Goal: Task Accomplishment & Management: Manage account settings

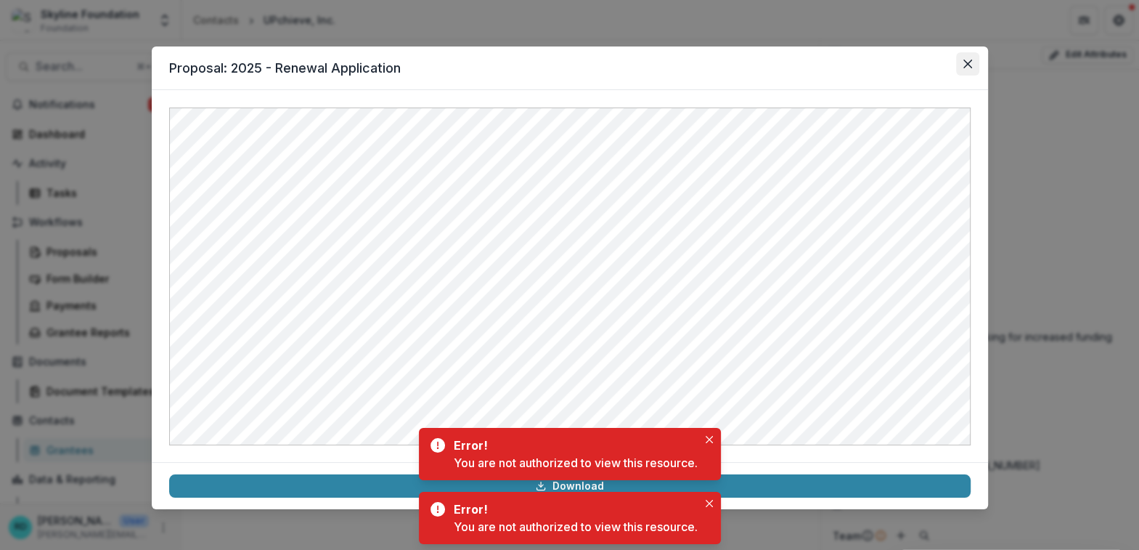
click at [963, 68] on icon "Close" at bounding box center [967, 64] width 9 height 9
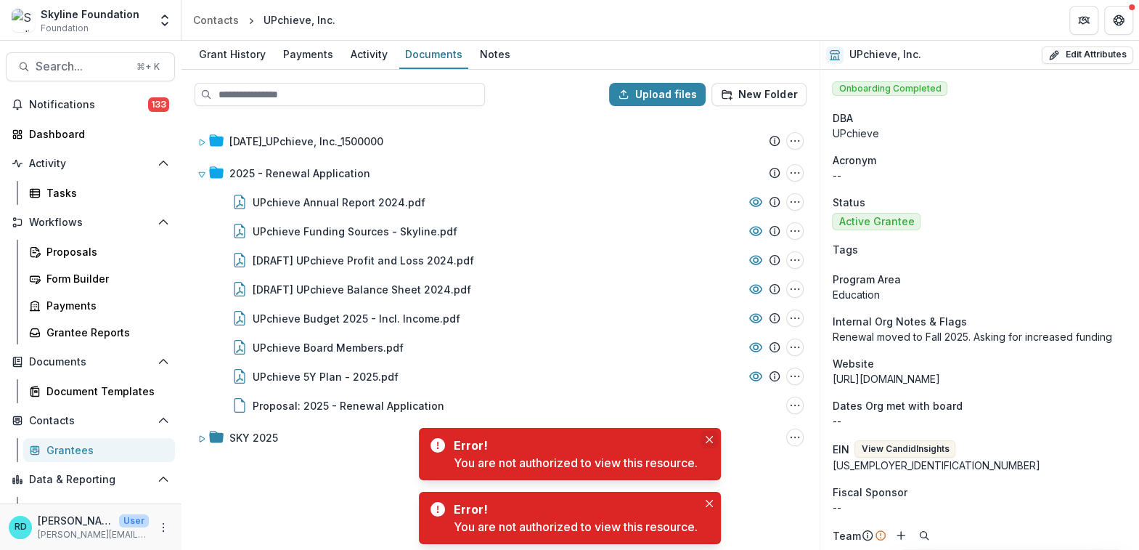
click at [711, 446] on button "Close" at bounding box center [709, 439] width 17 height 17
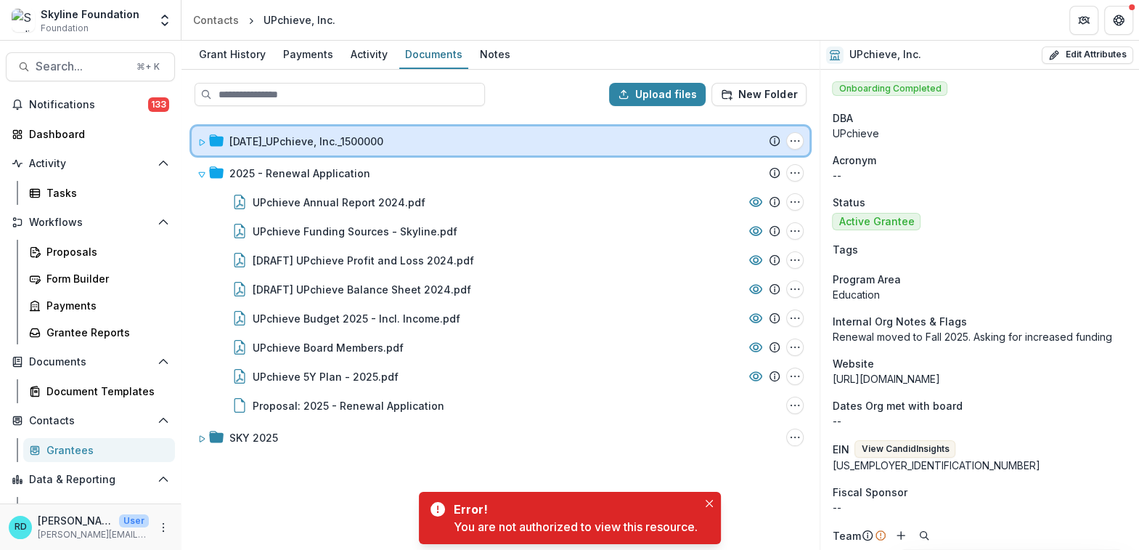
click at [200, 143] on icon at bounding box center [202, 142] width 5 height 6
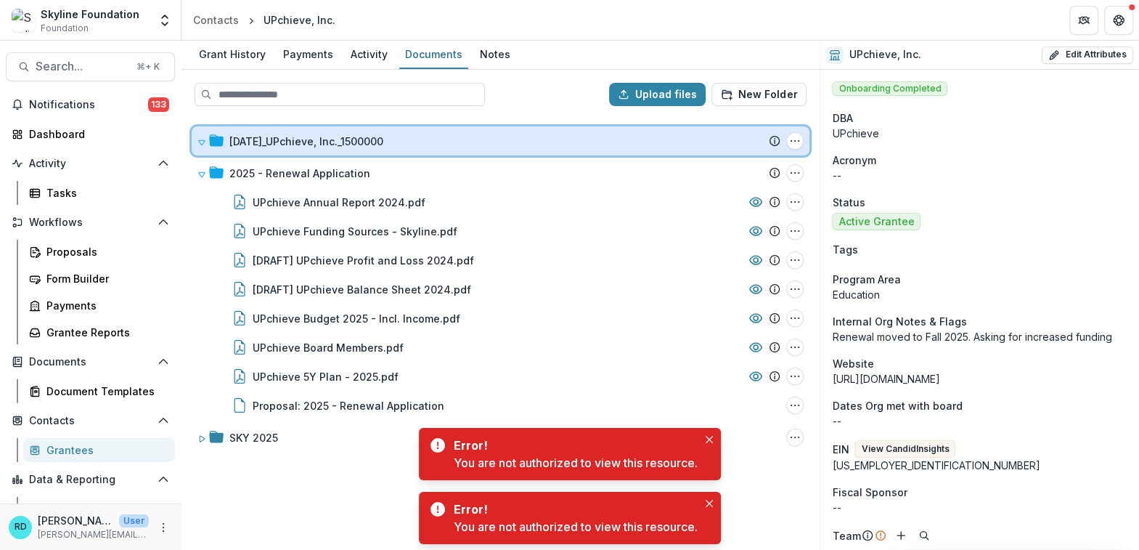
click at [199, 143] on icon at bounding box center [201, 142] width 9 height 9
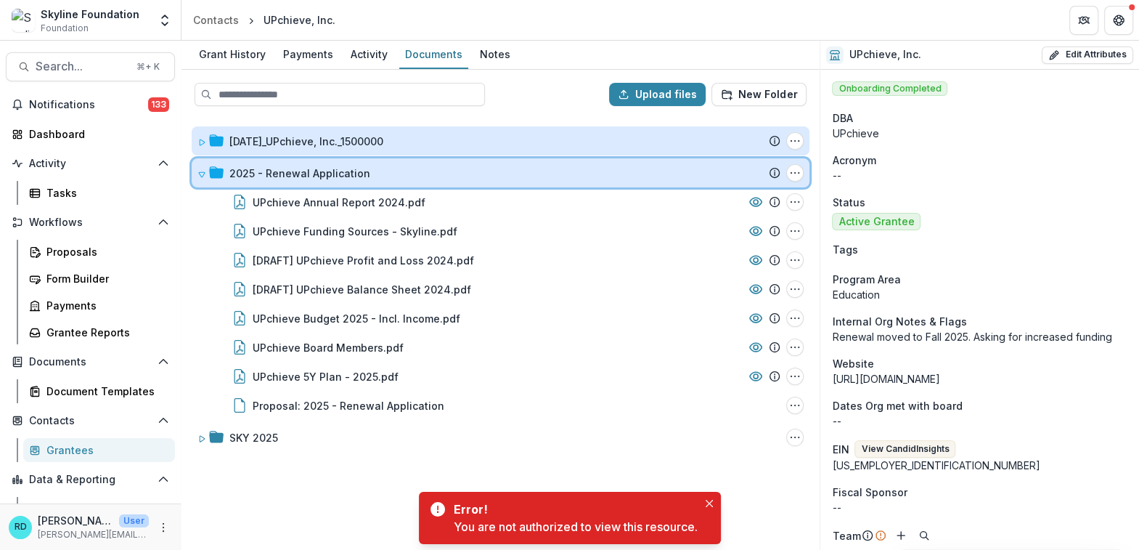
click at [200, 167] on span at bounding box center [201, 173] width 9 height 15
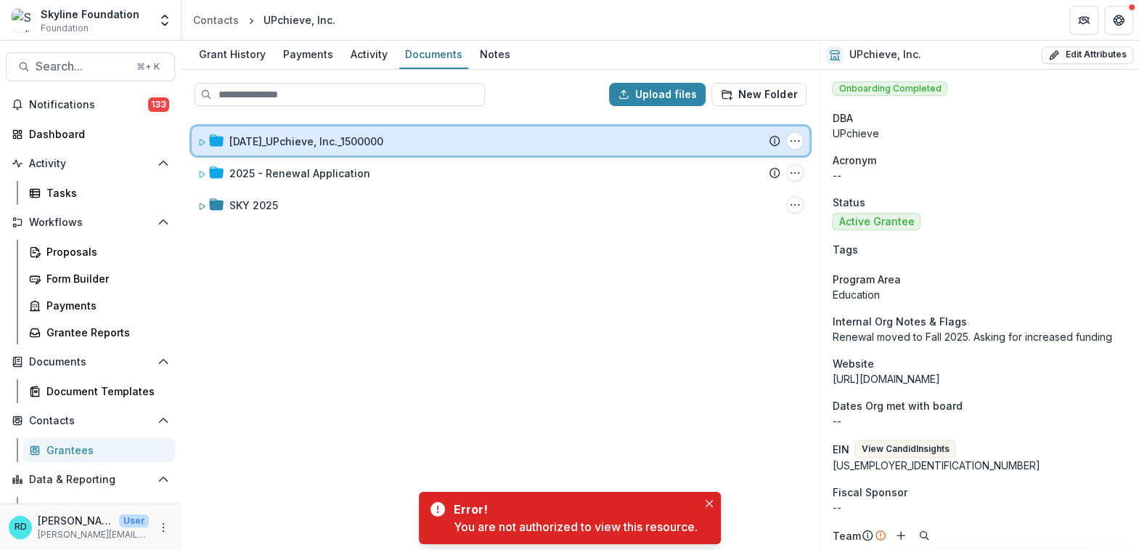
click at [201, 146] on span at bounding box center [201, 141] width 9 height 15
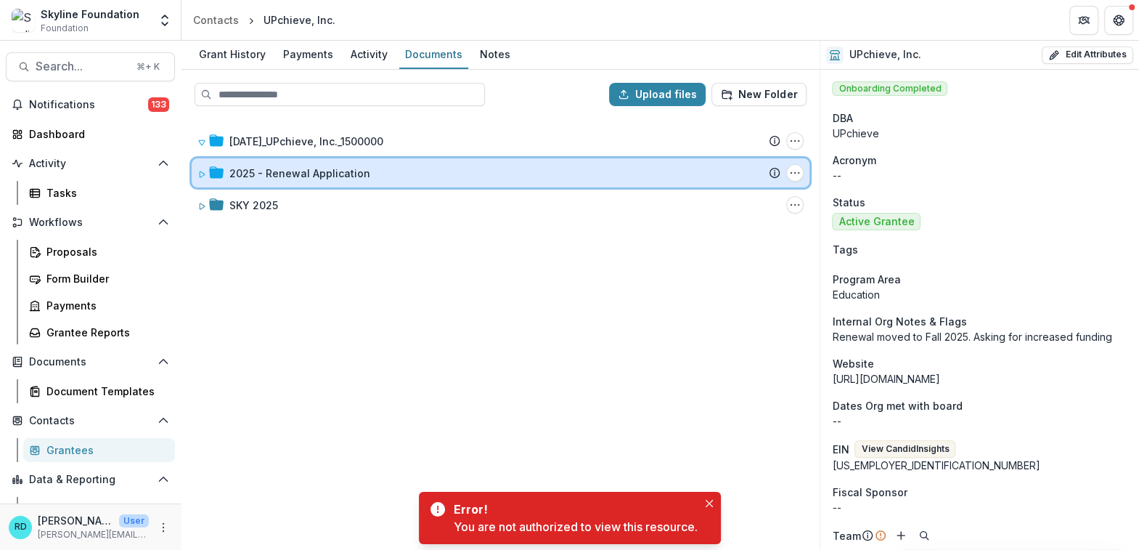
click at [199, 176] on icon at bounding box center [201, 174] width 9 height 9
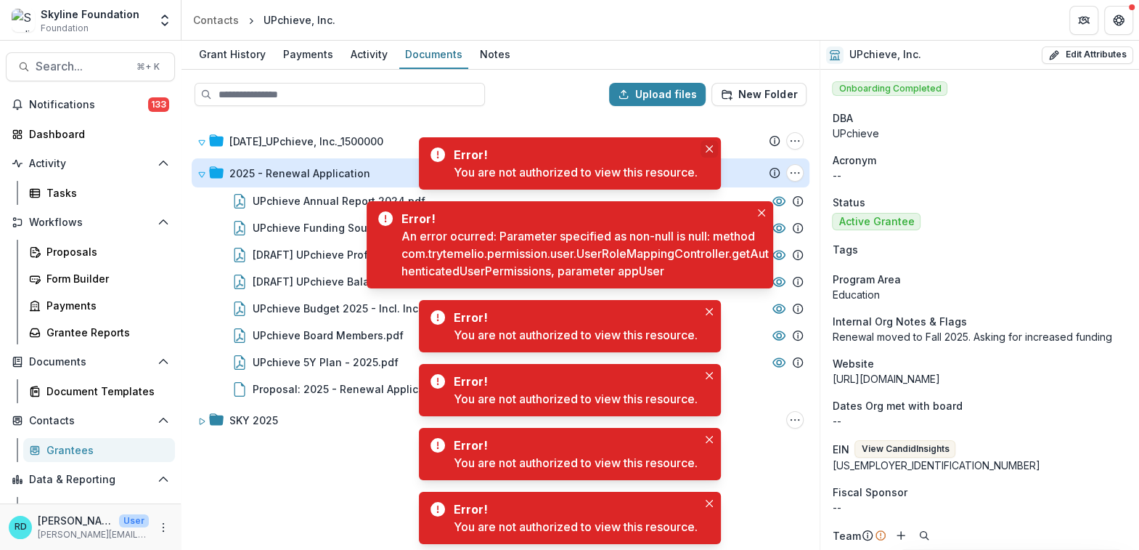
click at [713, 149] on icon "Close" at bounding box center [709, 148] width 7 height 7
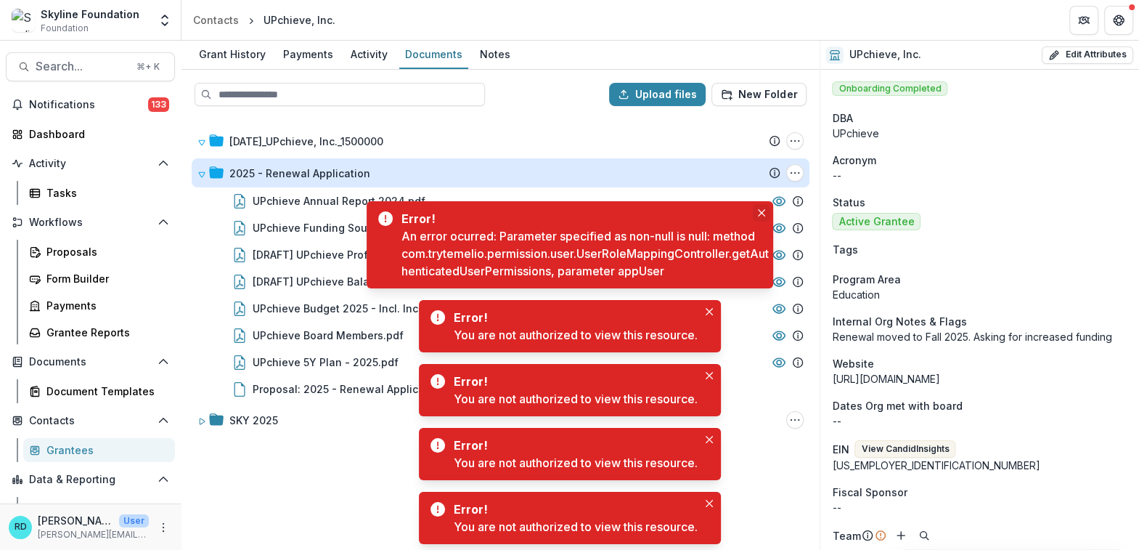
click at [765, 216] on icon "Close" at bounding box center [761, 212] width 7 height 7
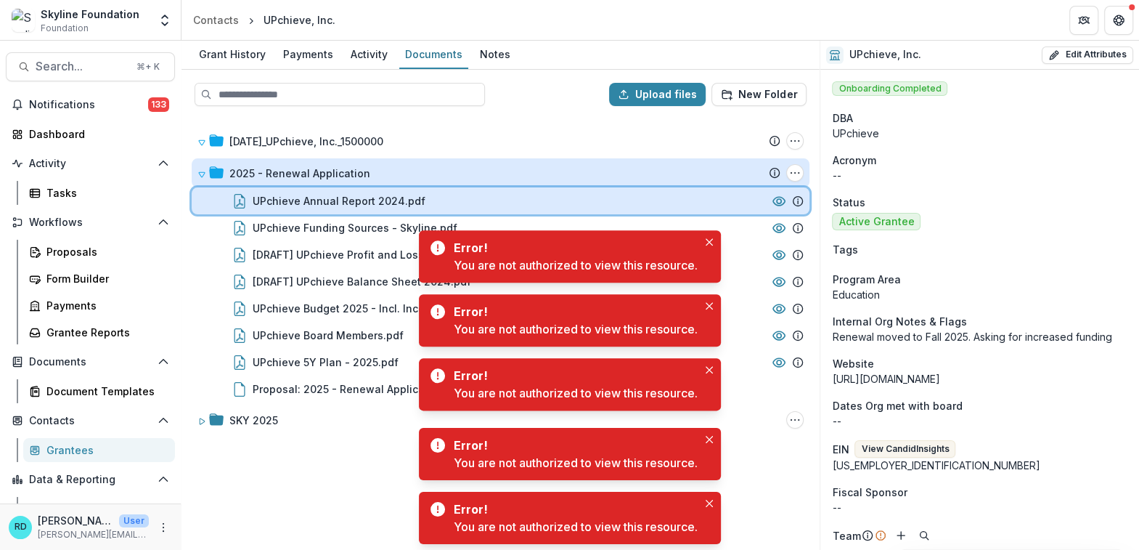
click at [707, 190] on div "UPchieve Annual Report 2024.pdf" at bounding box center [501, 200] width 618 height 27
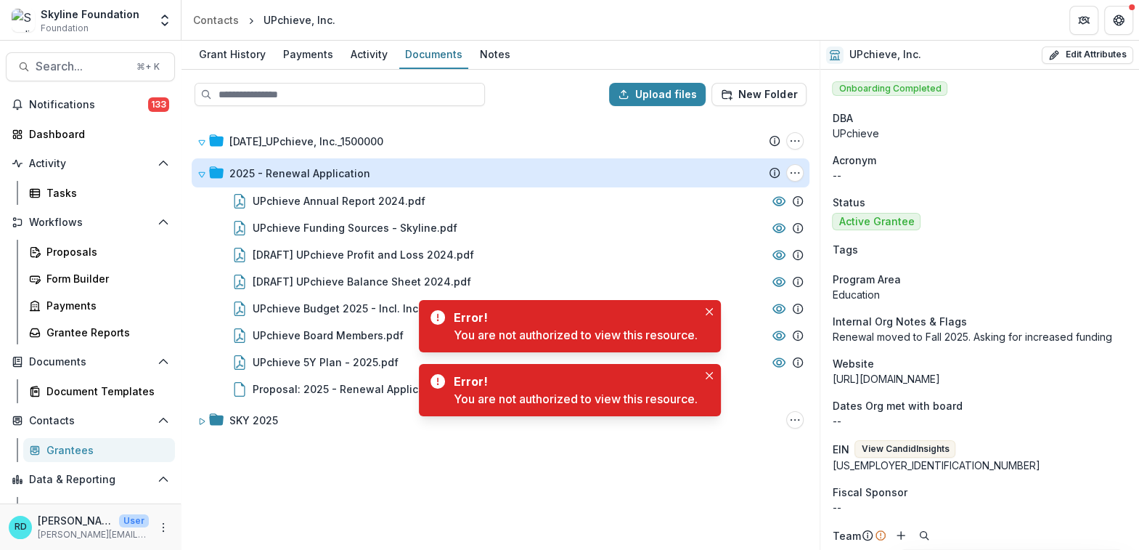
click at [81, 29] on span "Foundation" at bounding box center [65, 28] width 48 height 13
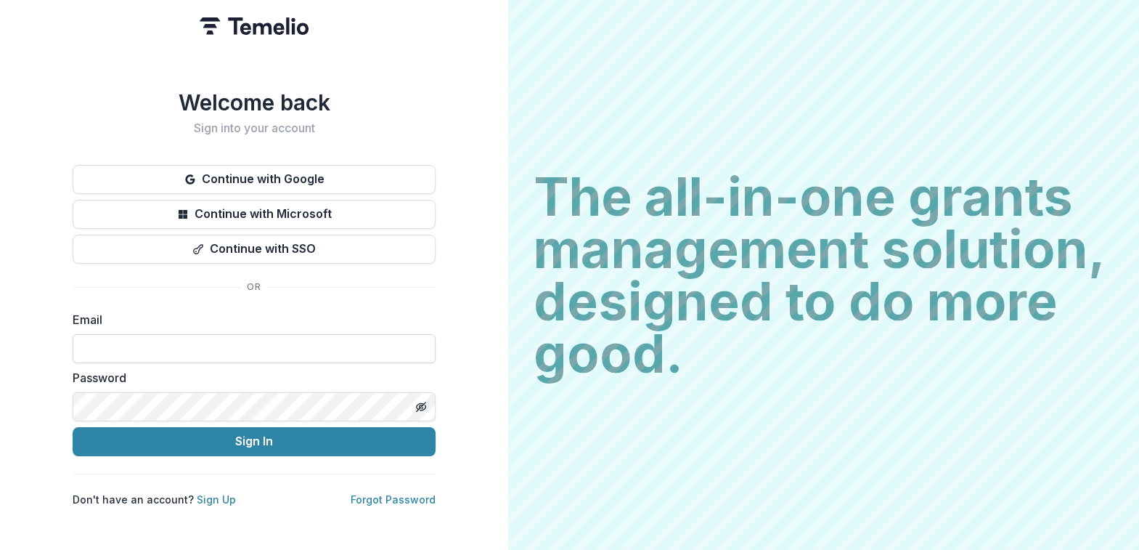
click at [94, 349] on input at bounding box center [254, 348] width 363 height 29
type input "**********"
click at [73, 427] on button "Sign In" at bounding box center [254, 441] width 363 height 29
